Goal: Find specific page/section: Find specific page/section

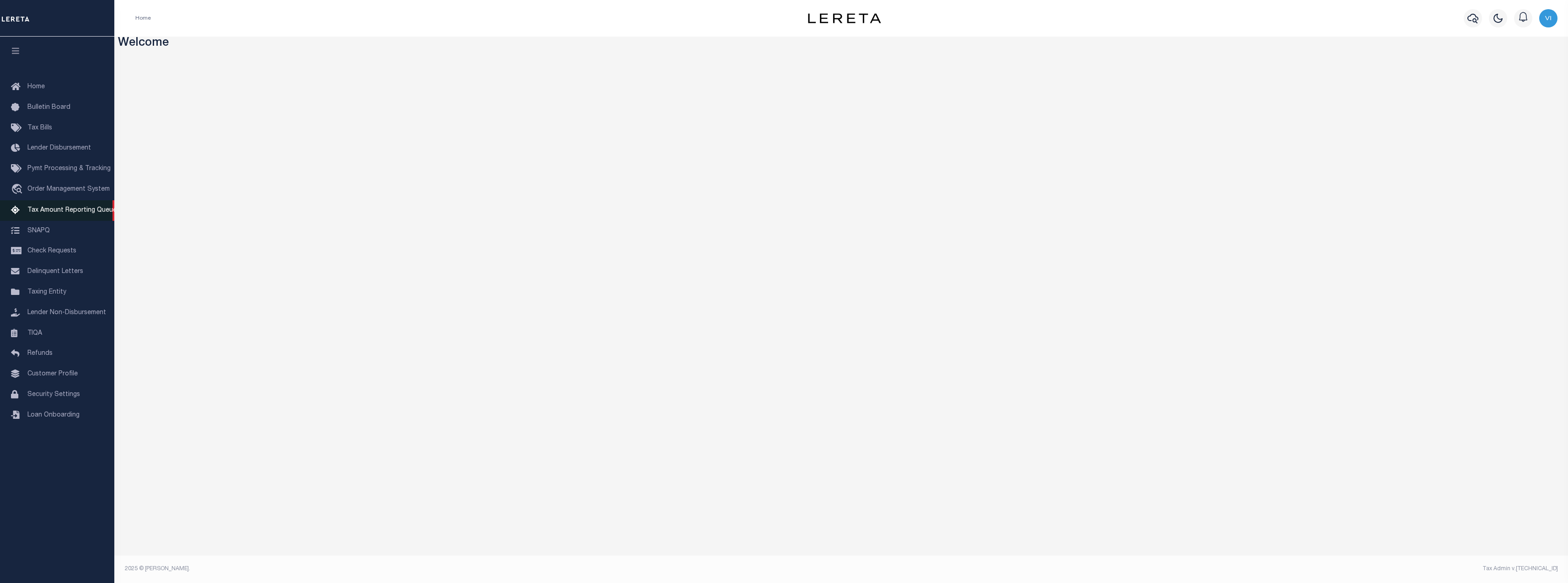
click at [55, 219] on link "Tax Amount Reporting Queue" at bounding box center [57, 211] width 114 height 21
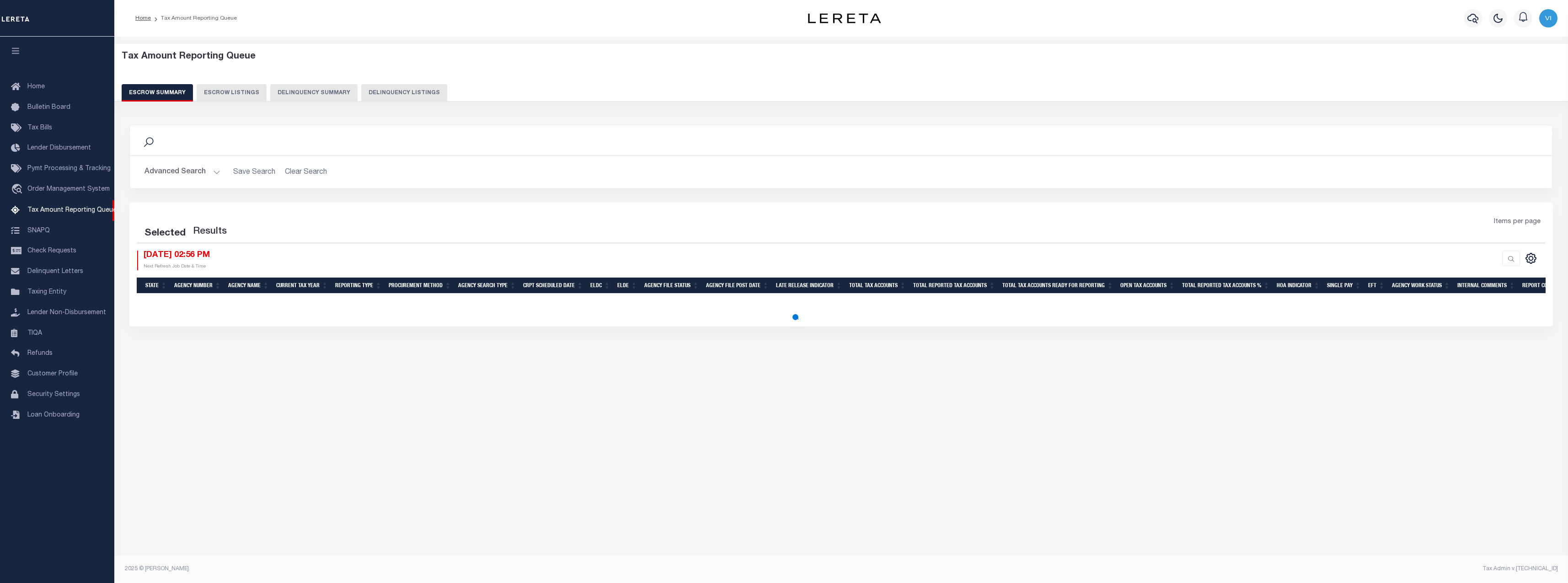
select select "100"
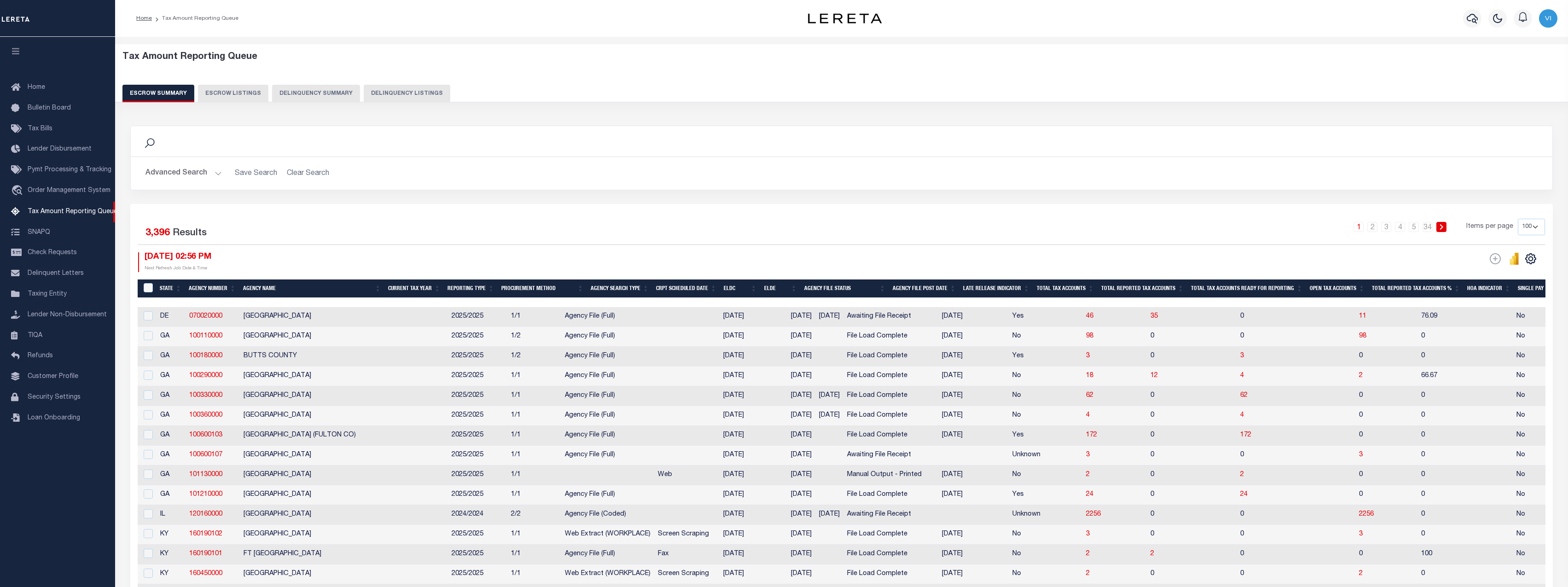
click at [333, 96] on button "Delinquency Summary" at bounding box center [316, 93] width 88 height 17
